Goal: Task Accomplishment & Management: Manage account settings

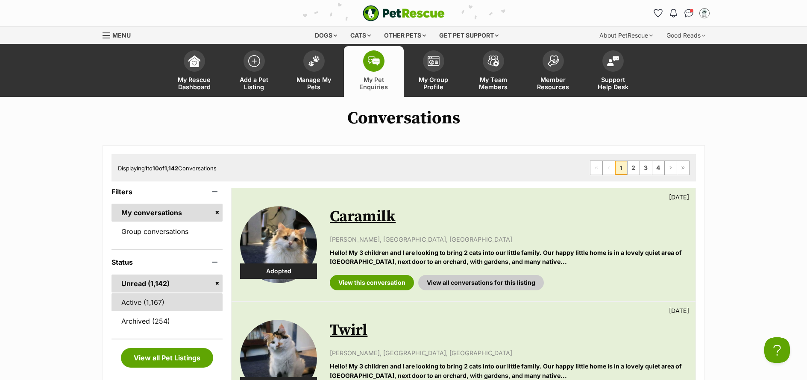
click at [148, 306] on link "Active (1,167)" at bounding box center [168, 303] width 112 height 18
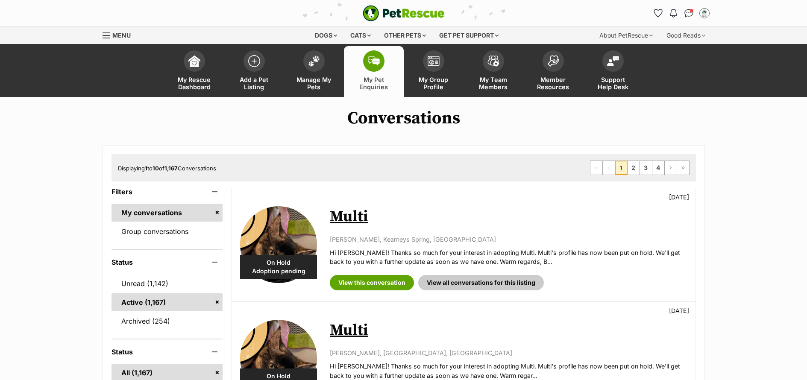
click at [129, 288] on link "Unread (1,142)" at bounding box center [168, 284] width 112 height 18
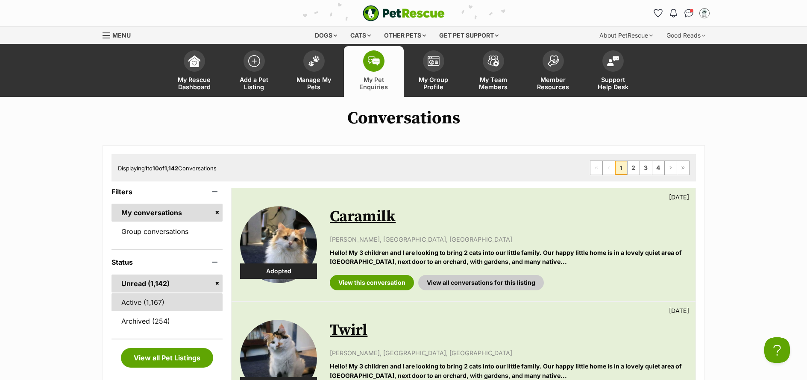
click at [155, 308] on link "Active (1,167)" at bounding box center [168, 303] width 112 height 18
click at [323, 77] on span "Manage My Pets" at bounding box center [314, 83] width 38 height 15
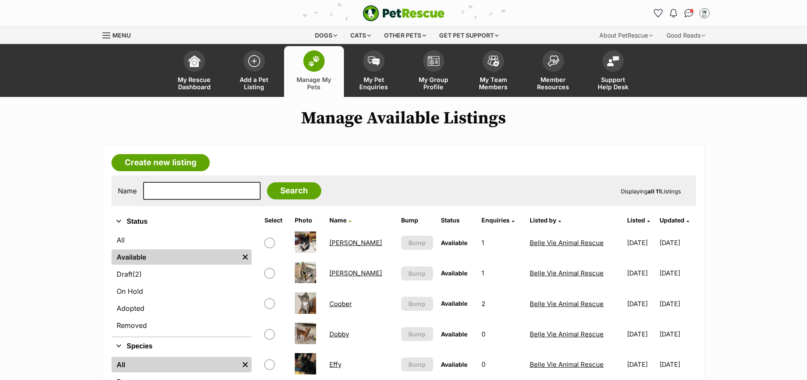
click at [347, 303] on link "Coober" at bounding box center [340, 304] width 23 height 8
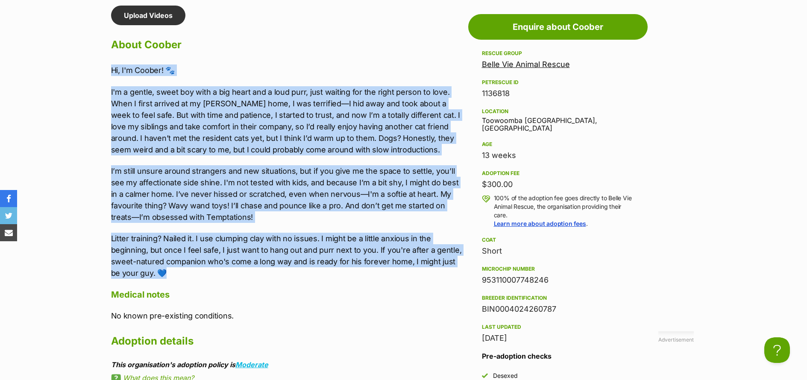
drag, startPoint x: 170, startPoint y: 272, endPoint x: 103, endPoint y: 69, distance: 213.6
click at [103, 69] on div "Upload Videos About Coober Hi, I'm Coober! 🐾 I'm a gentle, sweet boy with a big…" at bounding box center [283, 305] width 361 height 598
copy div "Hi, I'm Coober! 🐾 I'm a gentle, sweet boy with a big heart and a loud purr, jus…"
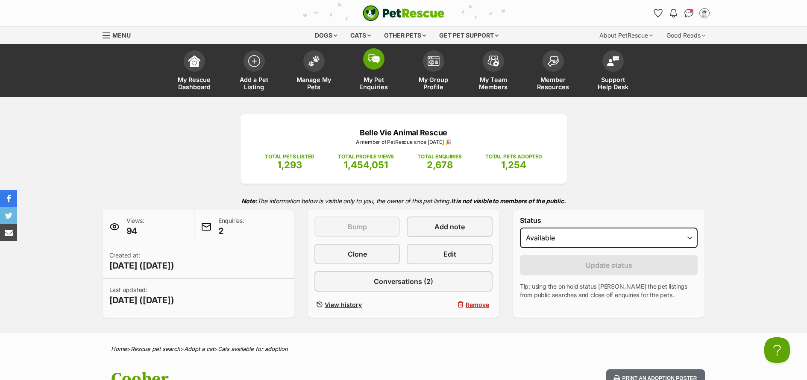
click at [380, 80] on span "My Pet Enquiries" at bounding box center [374, 83] width 38 height 15
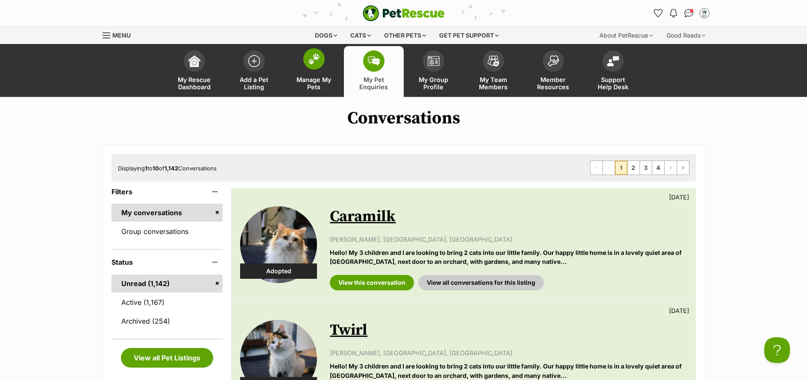
click at [314, 86] on span "Manage My Pets" at bounding box center [314, 83] width 38 height 15
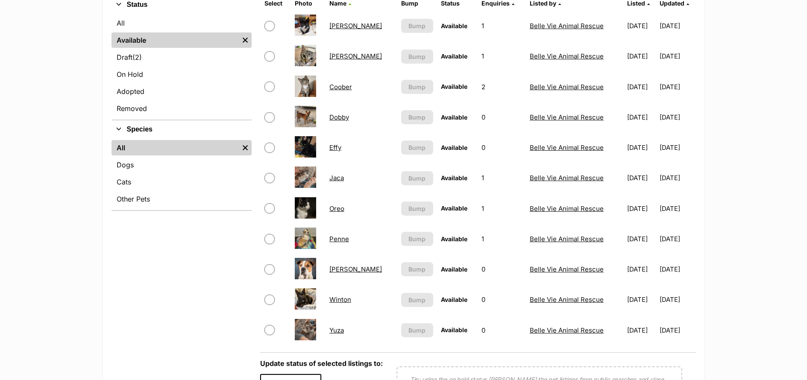
scroll to position [217, 0]
click at [341, 179] on link "Jaca" at bounding box center [336, 177] width 15 height 8
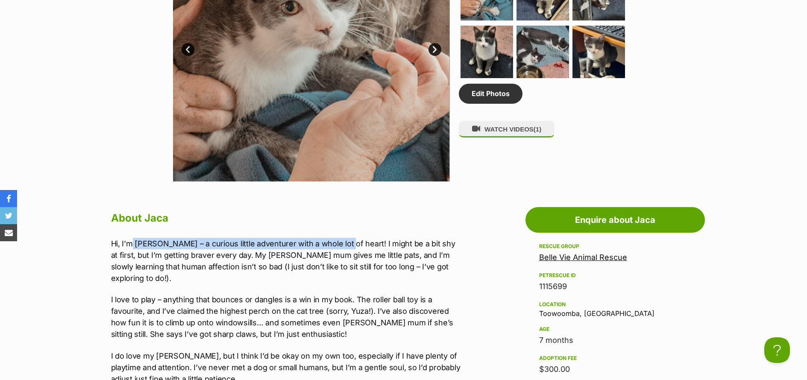
drag, startPoint x: 339, startPoint y: 243, endPoint x: 132, endPoint y: 244, distance: 206.8
click at [132, 244] on p "Hi, I’m Jaca – a curious little adventurer with a whole lot of heart! I might b…" at bounding box center [287, 261] width 353 height 46
copy p "Jaca – a curious little adventurer with a whole lot of heart!"
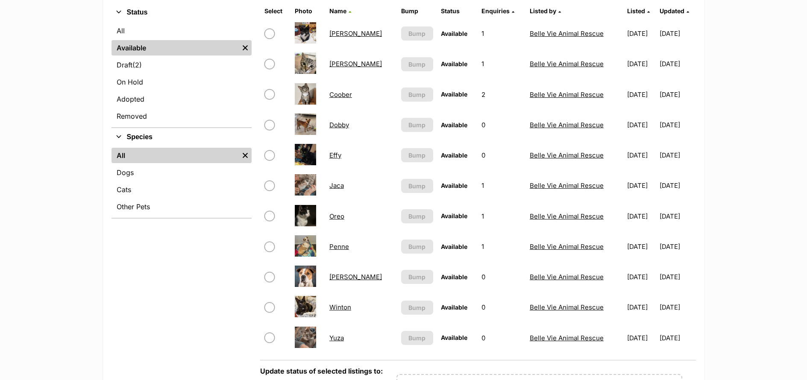
click at [335, 339] on link "Yuza" at bounding box center [336, 338] width 15 height 8
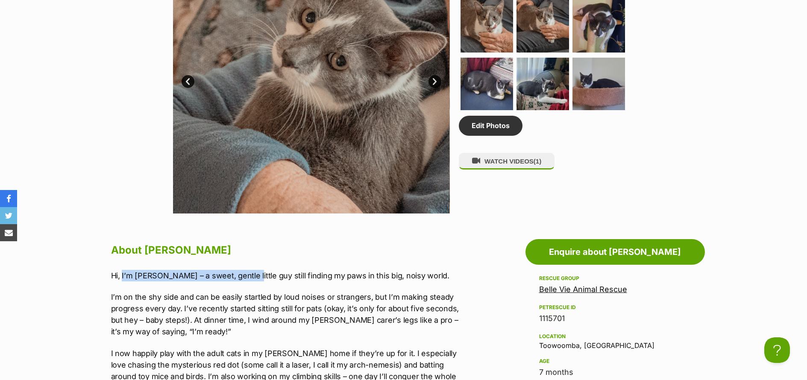
drag, startPoint x: 246, startPoint y: 276, endPoint x: 123, endPoint y: 274, distance: 123.5
click at [123, 274] on p "Hi, I’m Yuza – a sweet, gentle little guy still finding my paws in this big, no…" at bounding box center [287, 276] width 353 height 12
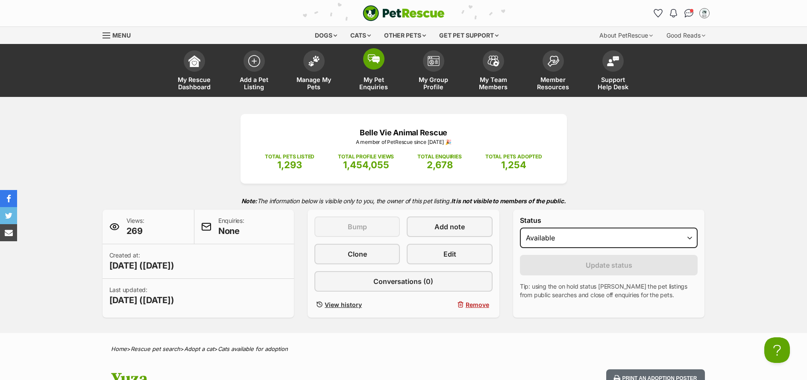
click at [372, 85] on span "My Pet Enquiries" at bounding box center [374, 83] width 38 height 15
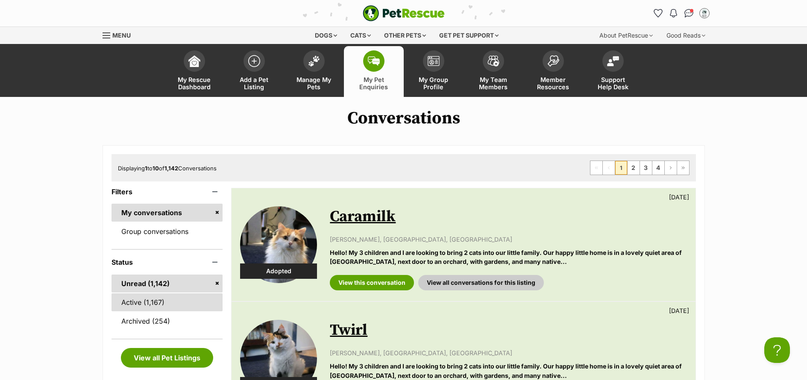
click at [154, 302] on link "Active (1,167)" at bounding box center [168, 303] width 112 height 18
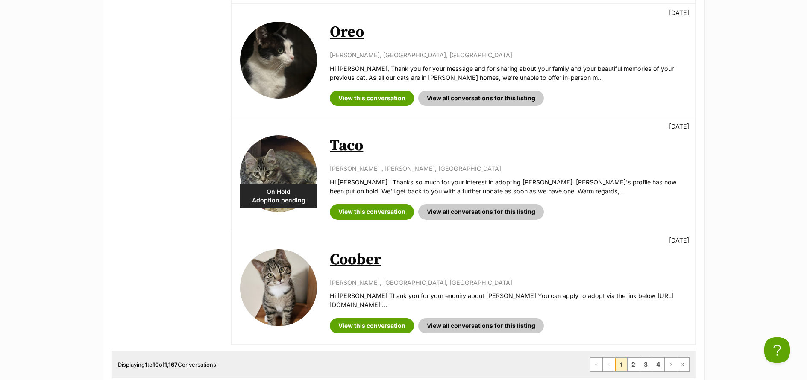
scroll to position [1028, 0]
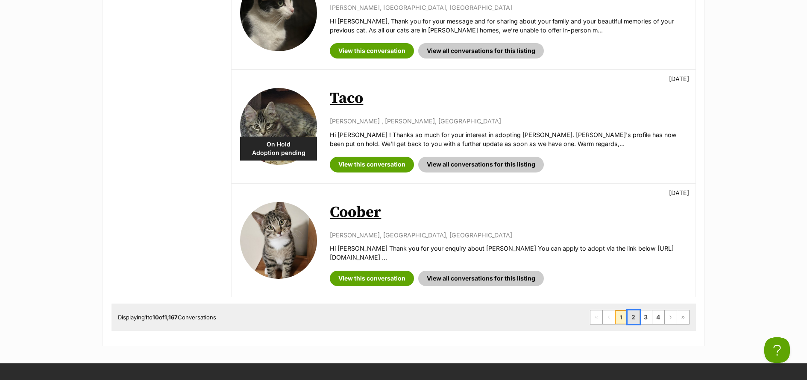
click at [635, 319] on link "2" at bounding box center [634, 318] width 12 height 14
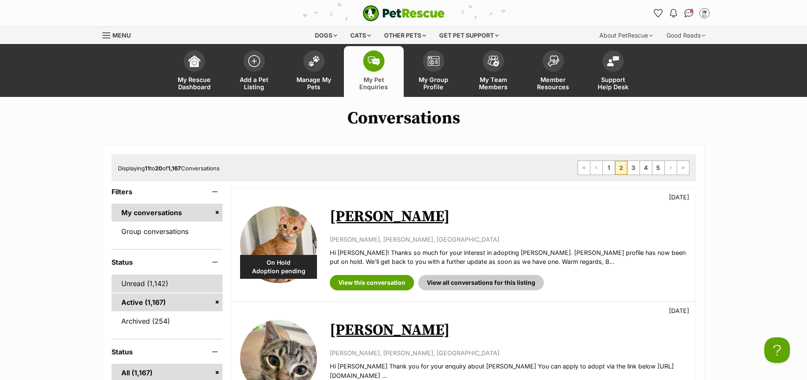
click at [155, 285] on link "Unread (1,142)" at bounding box center [168, 284] width 112 height 18
